Goal: Task Accomplishment & Management: Use online tool/utility

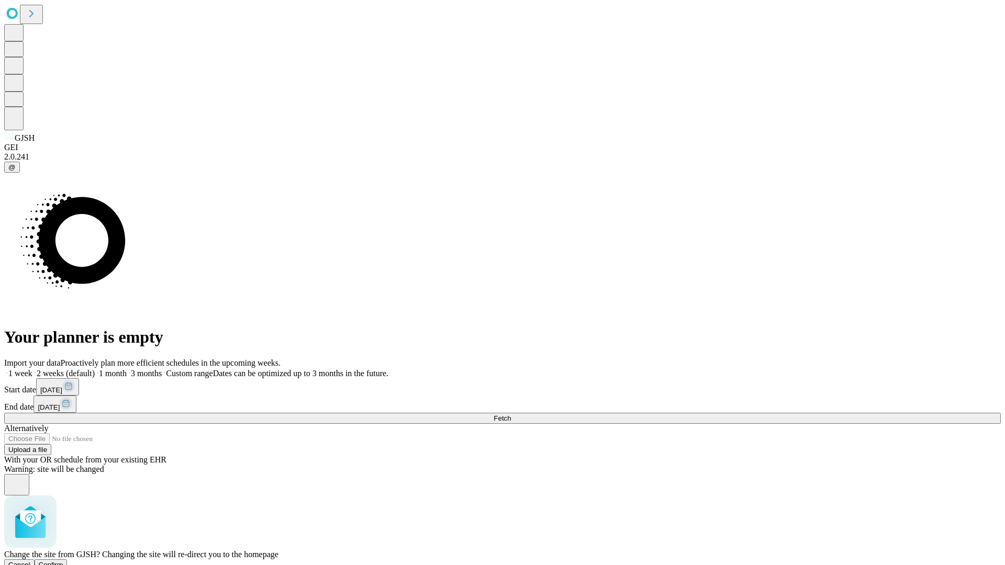
click at [63, 561] on span "Confirm" at bounding box center [51, 565] width 25 height 8
click at [32, 369] on label "1 week" at bounding box center [18, 373] width 28 height 9
click at [511, 414] on span "Fetch" at bounding box center [501, 418] width 17 height 8
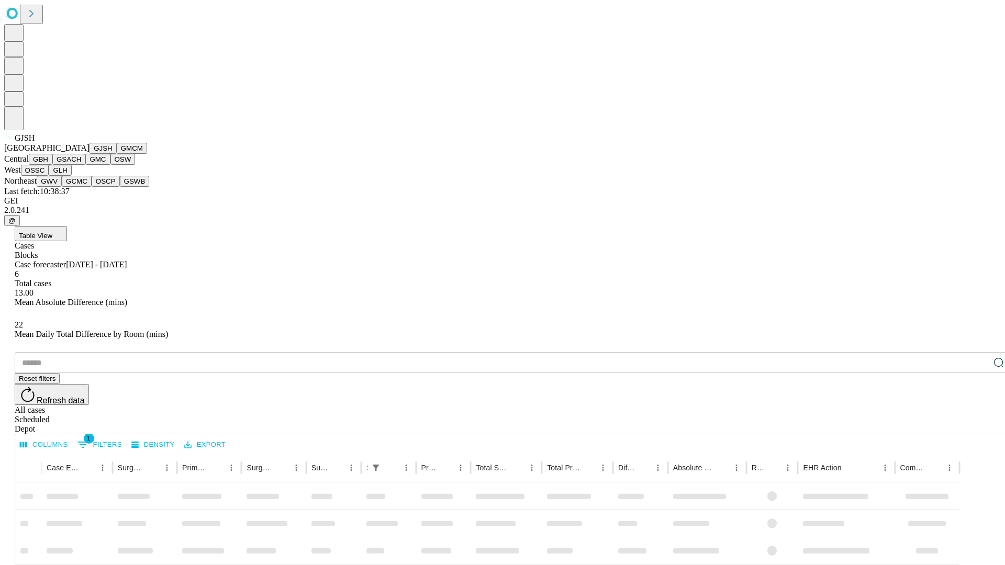
click at [117, 154] on button "GMCM" at bounding box center [132, 148] width 30 height 11
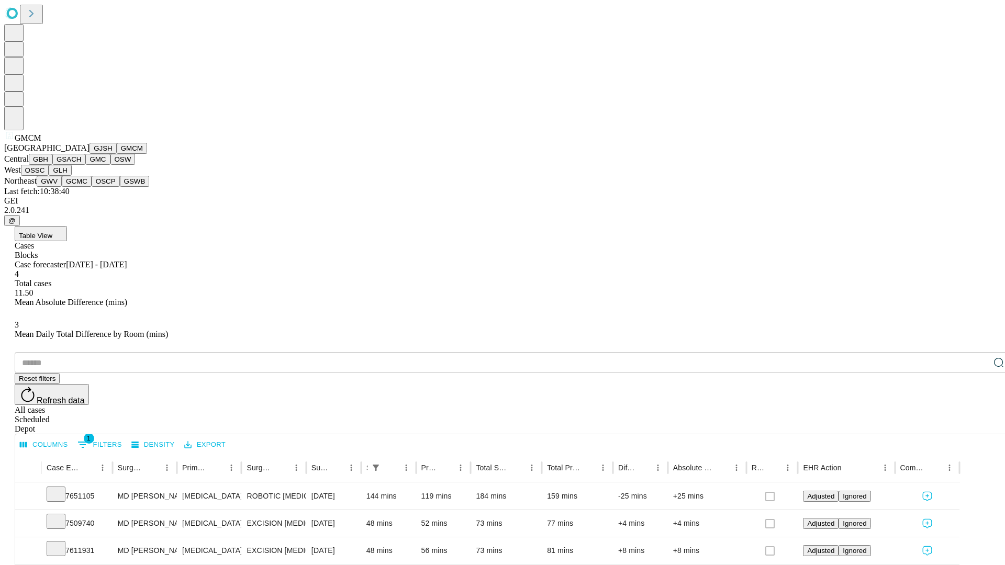
click at [52, 165] on button "GBH" at bounding box center [41, 159] width 24 height 11
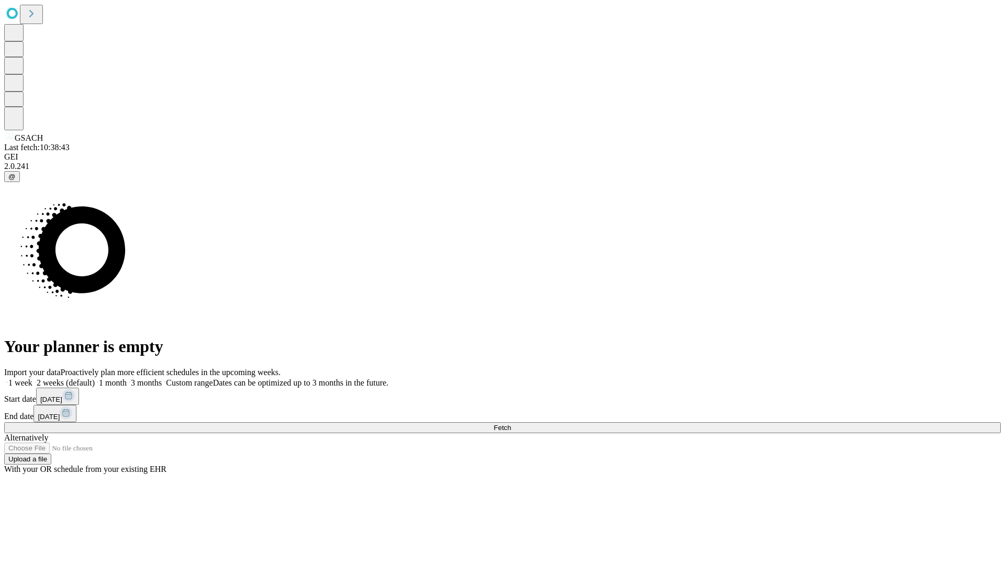
click at [32, 378] on label "1 week" at bounding box center [18, 382] width 28 height 9
click at [511, 424] on span "Fetch" at bounding box center [501, 428] width 17 height 8
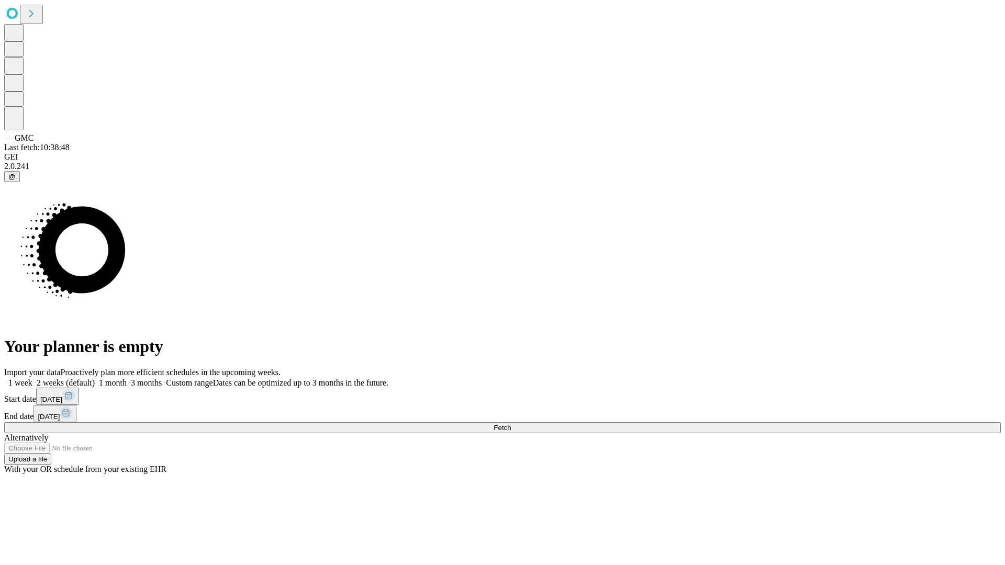
click at [32, 378] on label "1 week" at bounding box center [18, 382] width 28 height 9
click at [511, 424] on span "Fetch" at bounding box center [501, 428] width 17 height 8
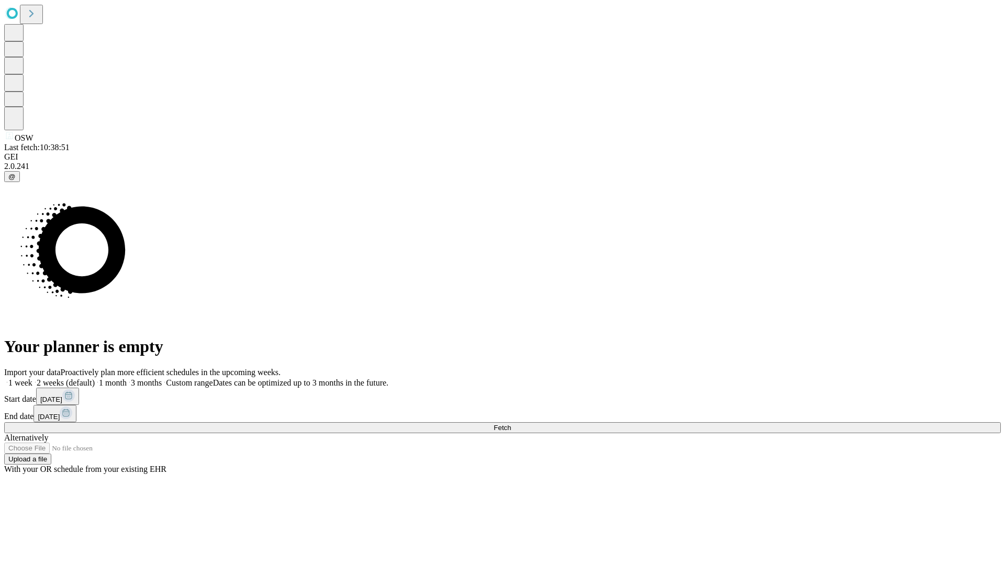
click at [32, 378] on label "1 week" at bounding box center [18, 382] width 28 height 9
click at [511, 424] on span "Fetch" at bounding box center [501, 428] width 17 height 8
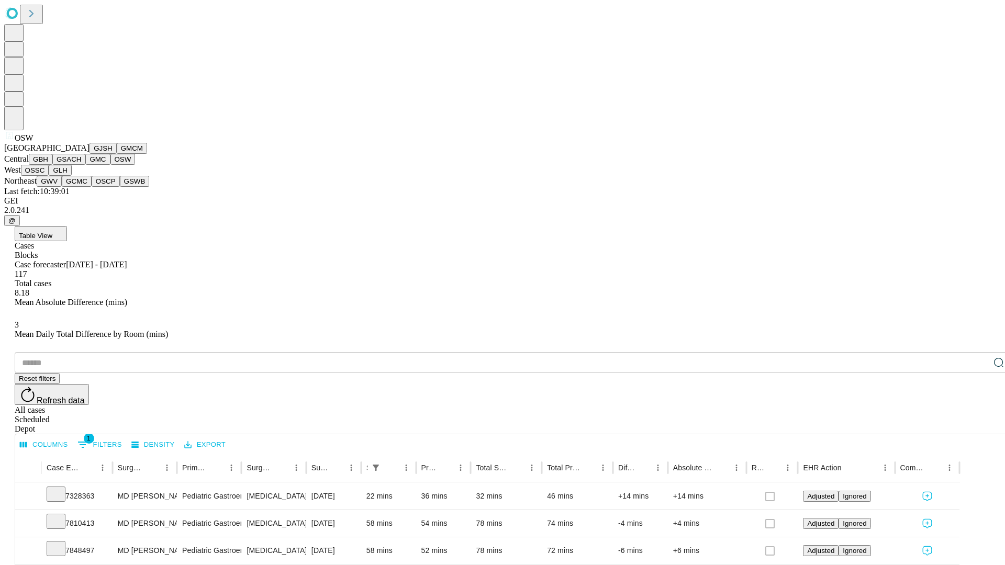
click at [49, 176] on button "OSSC" at bounding box center [35, 170] width 28 height 11
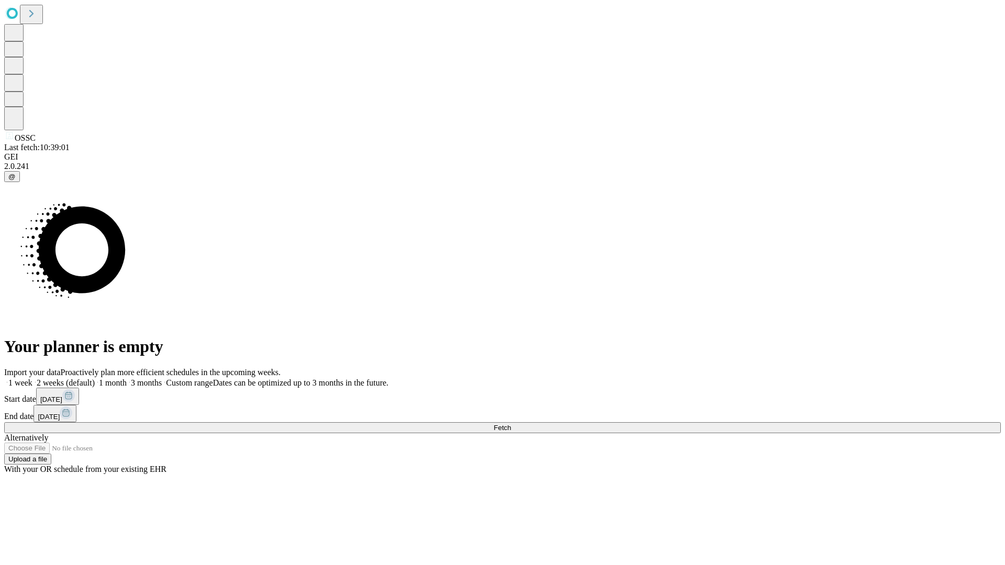
click at [511, 424] on span "Fetch" at bounding box center [501, 428] width 17 height 8
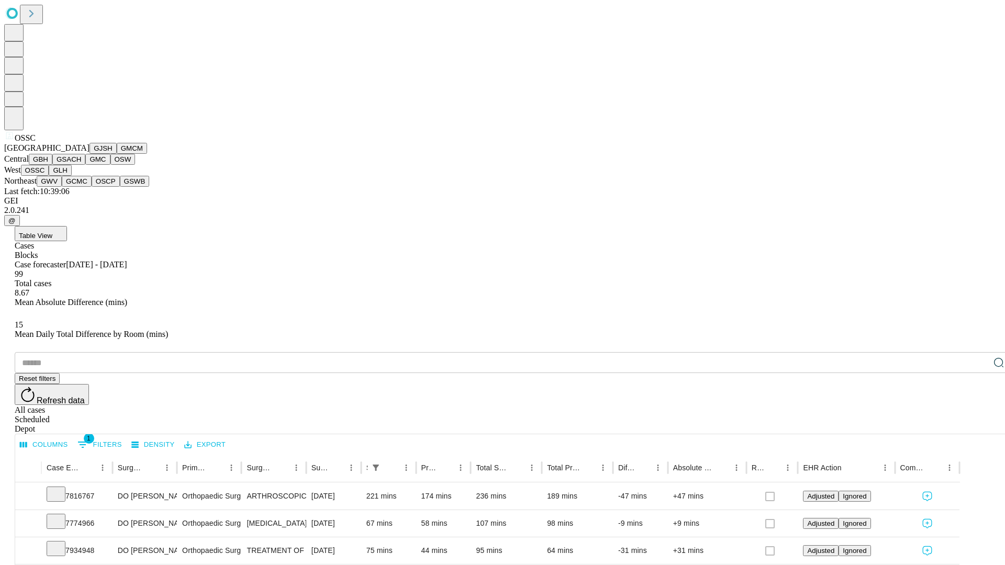
click at [71, 176] on button "GLH" at bounding box center [60, 170] width 22 height 11
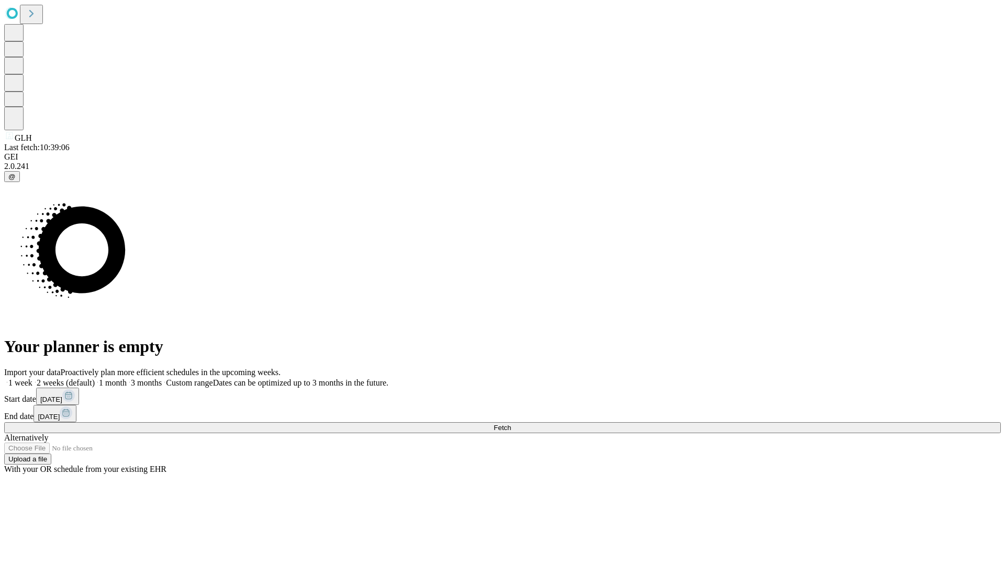
click at [32, 378] on label "1 week" at bounding box center [18, 382] width 28 height 9
click at [511, 424] on span "Fetch" at bounding box center [501, 428] width 17 height 8
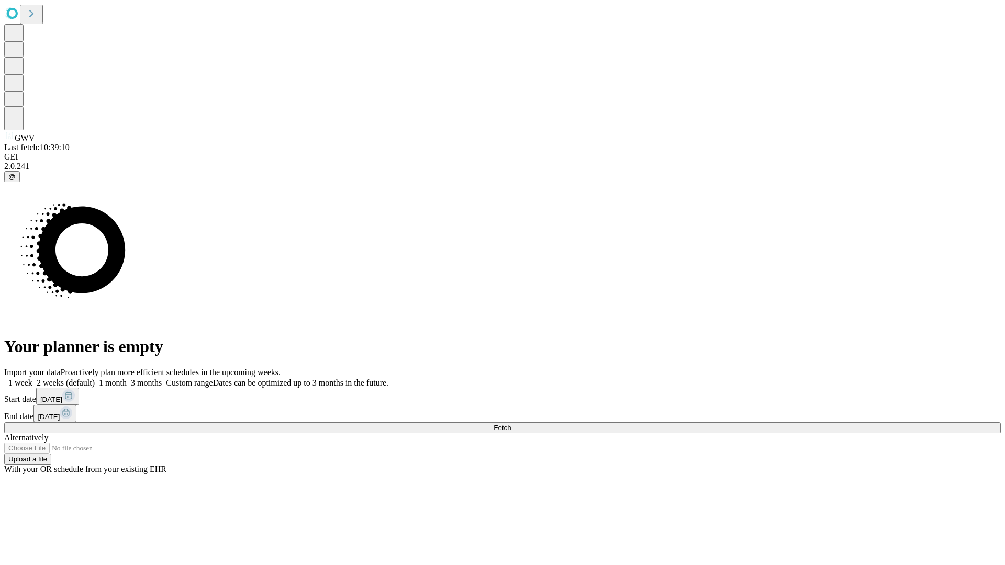
click at [32, 378] on label "1 week" at bounding box center [18, 382] width 28 height 9
click at [511, 424] on span "Fetch" at bounding box center [501, 428] width 17 height 8
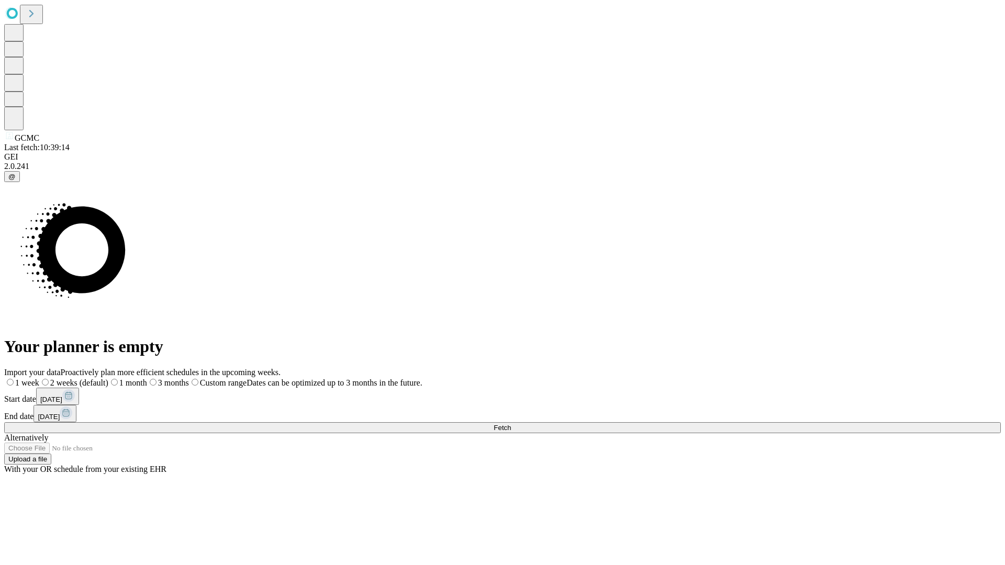
click at [39, 378] on label "1 week" at bounding box center [21, 382] width 35 height 9
click at [511, 424] on span "Fetch" at bounding box center [501, 428] width 17 height 8
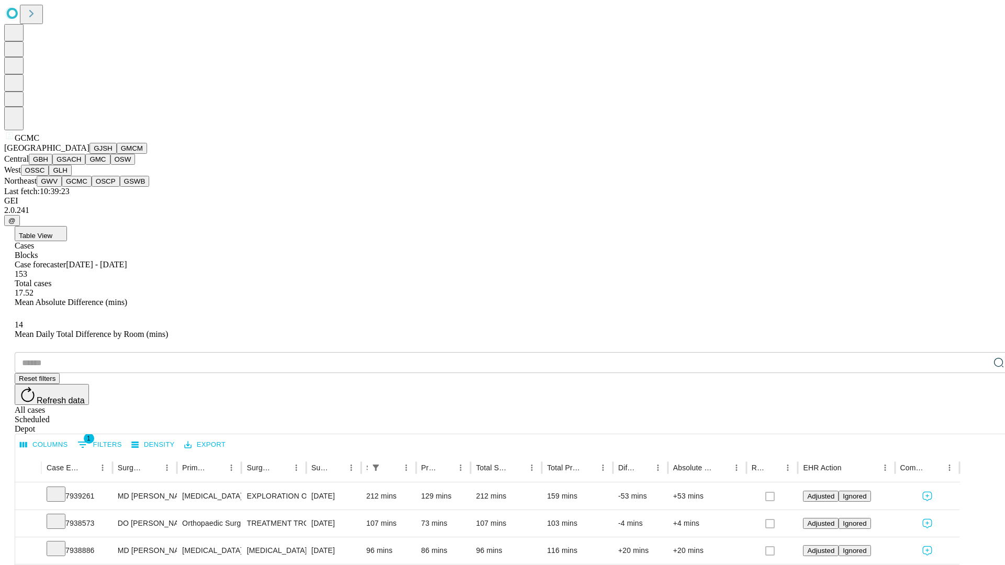
click at [92, 187] on button "OSCP" at bounding box center [106, 181] width 28 height 11
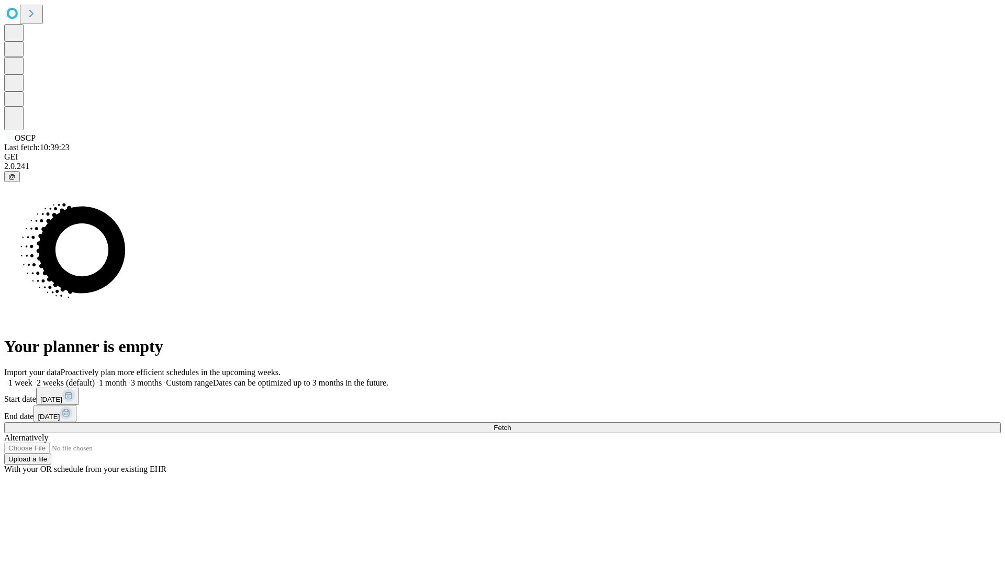
click at [32, 378] on label "1 week" at bounding box center [18, 382] width 28 height 9
click at [511, 424] on span "Fetch" at bounding box center [501, 428] width 17 height 8
